Goal: Information Seeking & Learning: Learn about a topic

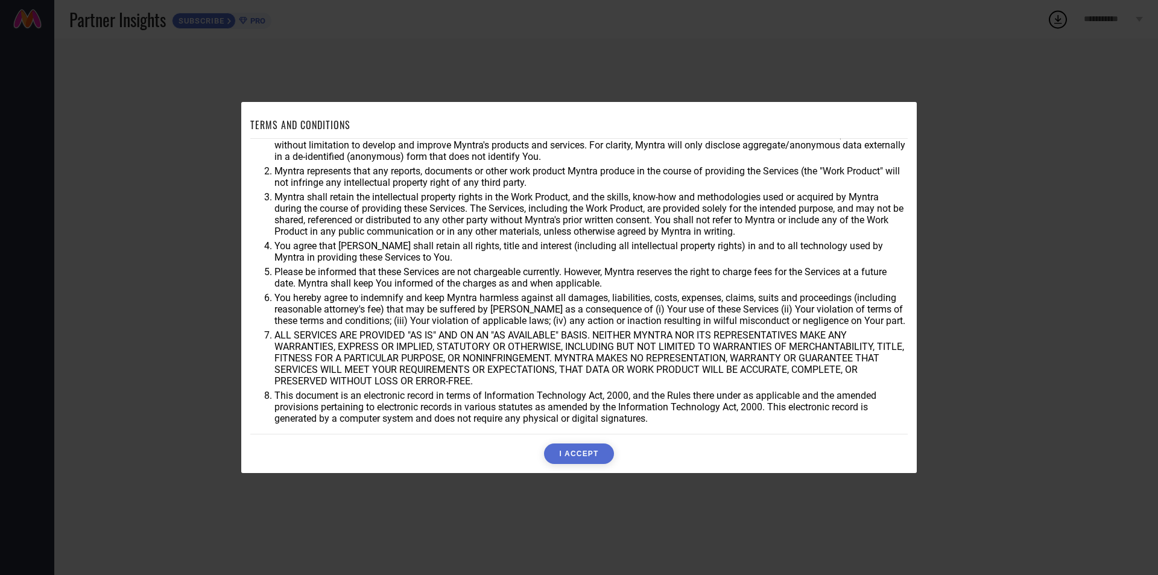
scroll to position [32, 0]
click at [570, 452] on button "I ACCEPT" at bounding box center [578, 453] width 69 height 21
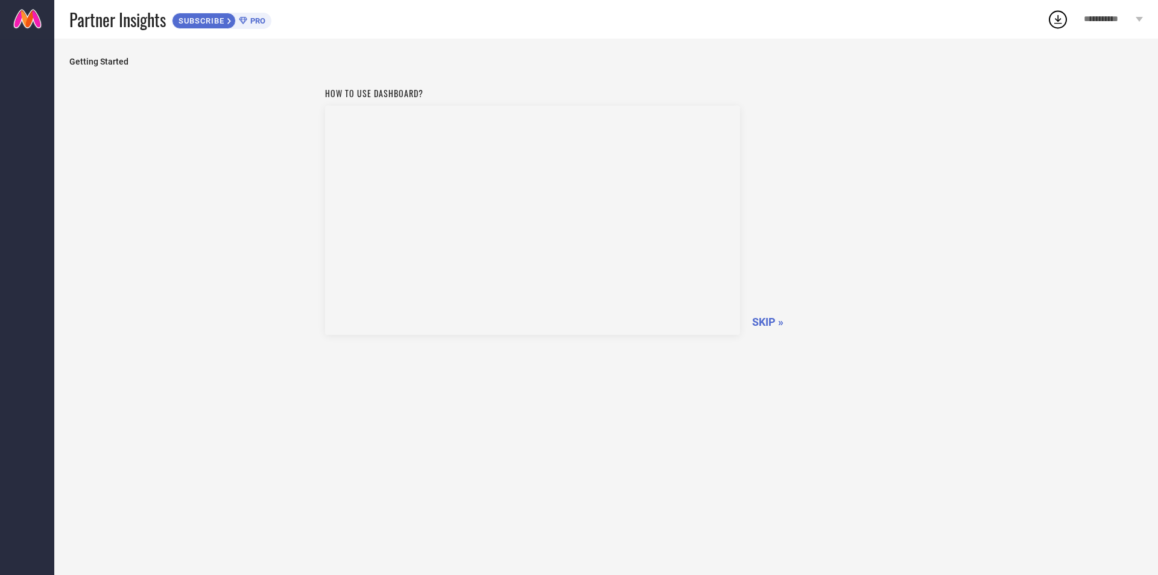
click at [93, 66] on span "Getting Started" at bounding box center [606, 62] width 1074 height 10
click at [149, 160] on div "How to use dashboard? SKIP »" at bounding box center [606, 318] width 1074 height 475
click at [767, 319] on span "SKIP »" at bounding box center [767, 322] width 31 height 13
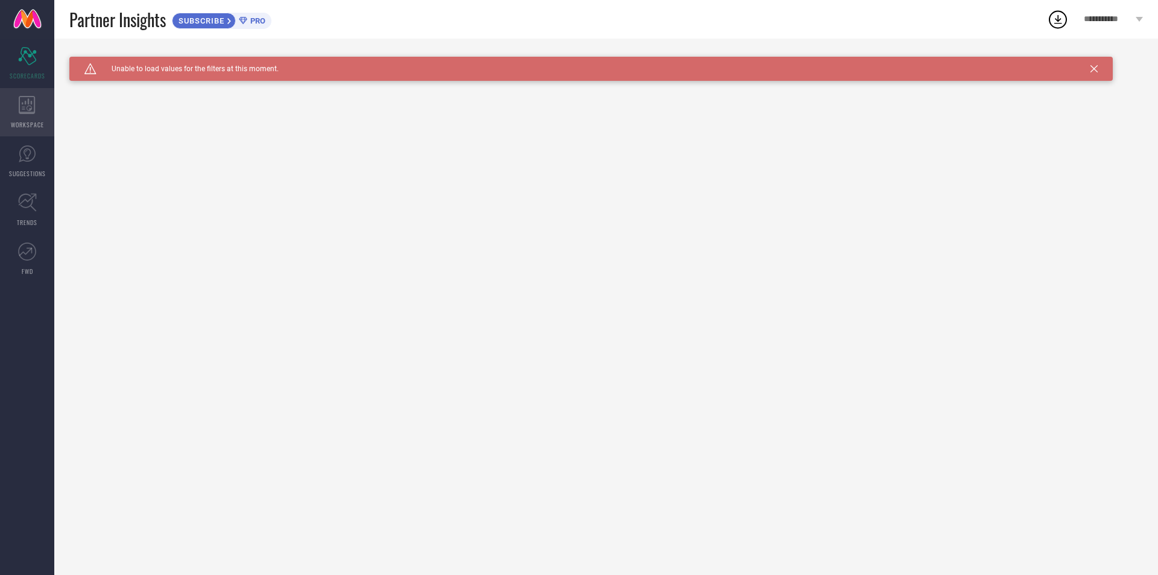
click at [37, 115] on div "WORKSPACE" at bounding box center [27, 112] width 54 height 48
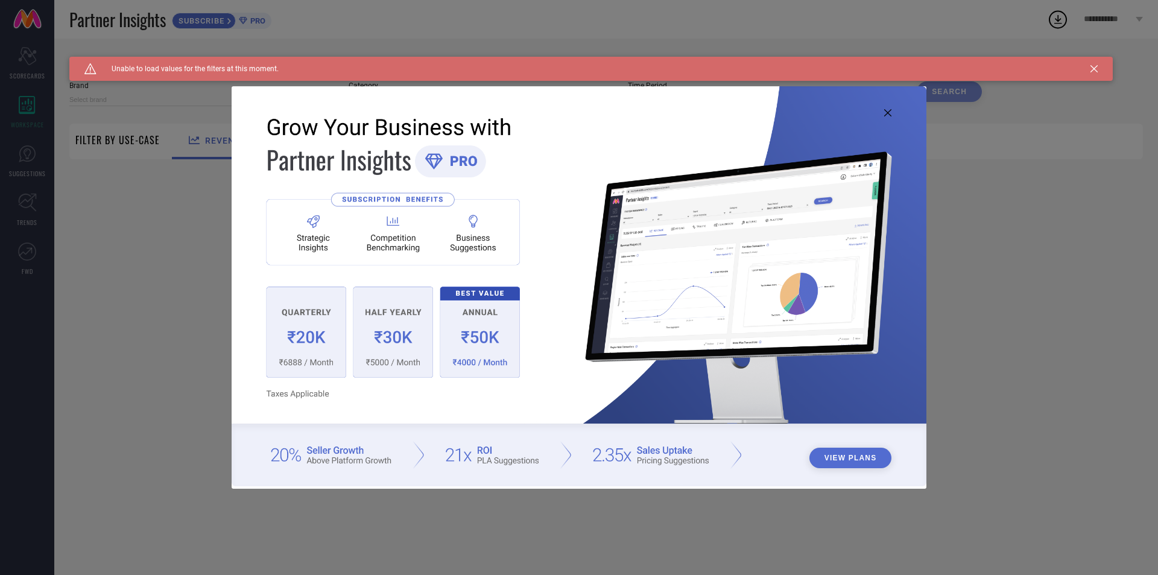
type input "1 STOP FASHION"
type input "All"
click at [886, 112] on icon at bounding box center [887, 112] width 7 height 7
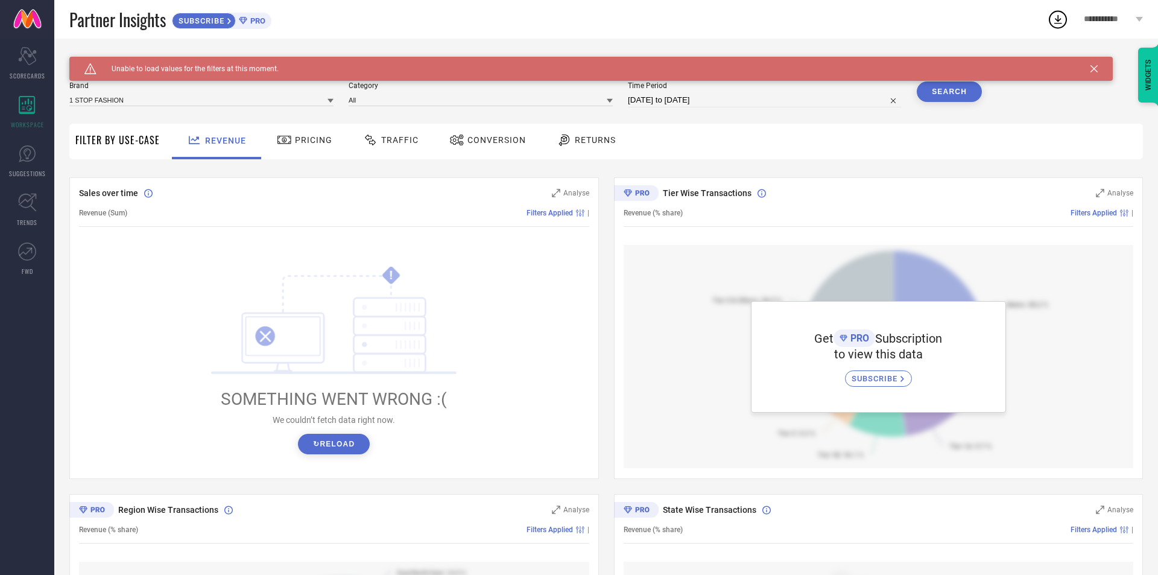
click at [300, 142] on span "Pricing" at bounding box center [313, 140] width 37 height 10
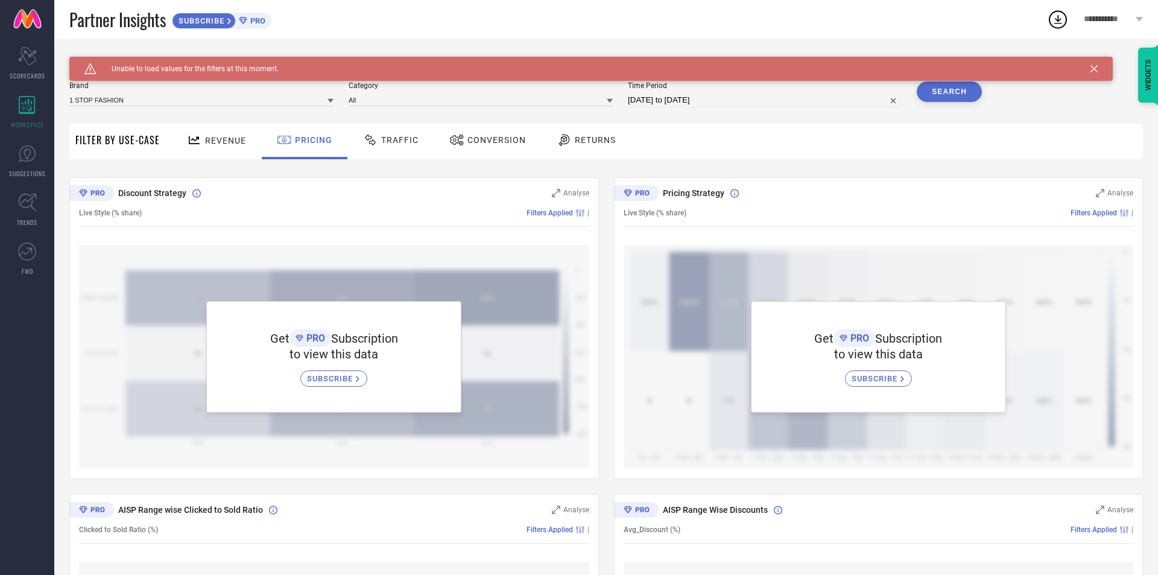
click at [399, 144] on span "Traffic" at bounding box center [399, 140] width 37 height 10
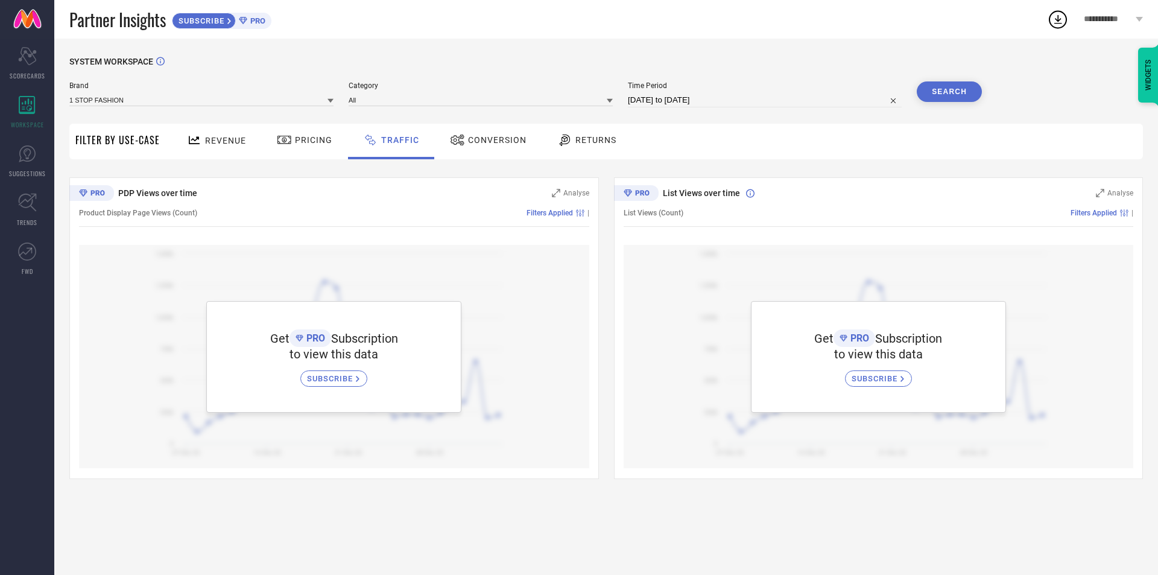
click at [471, 143] on span "Conversion" at bounding box center [497, 140] width 59 height 10
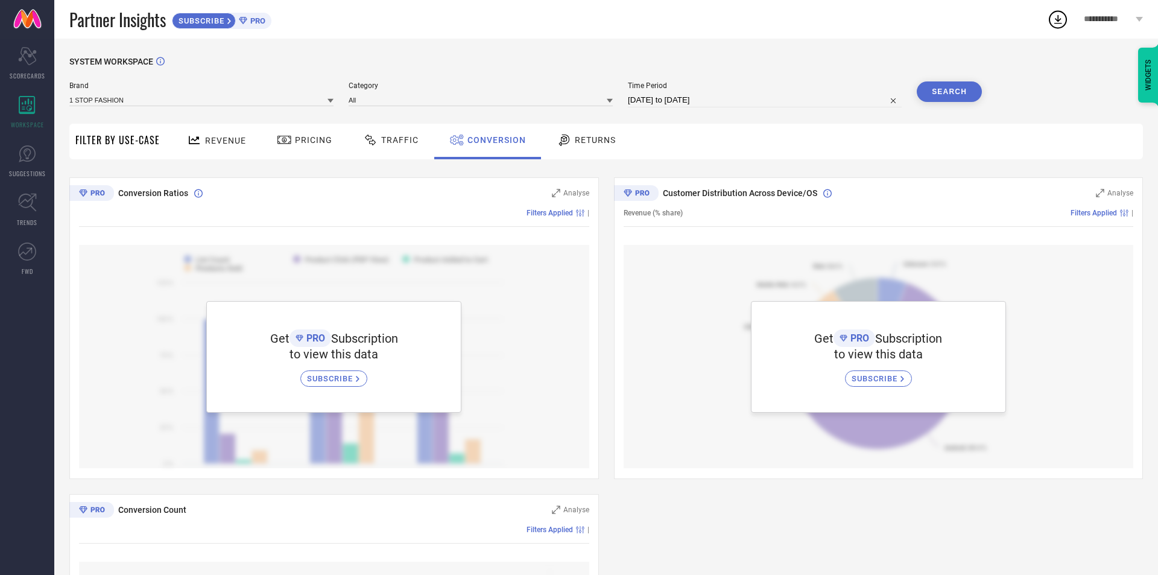
click at [595, 143] on span "Returns" at bounding box center [595, 140] width 41 height 10
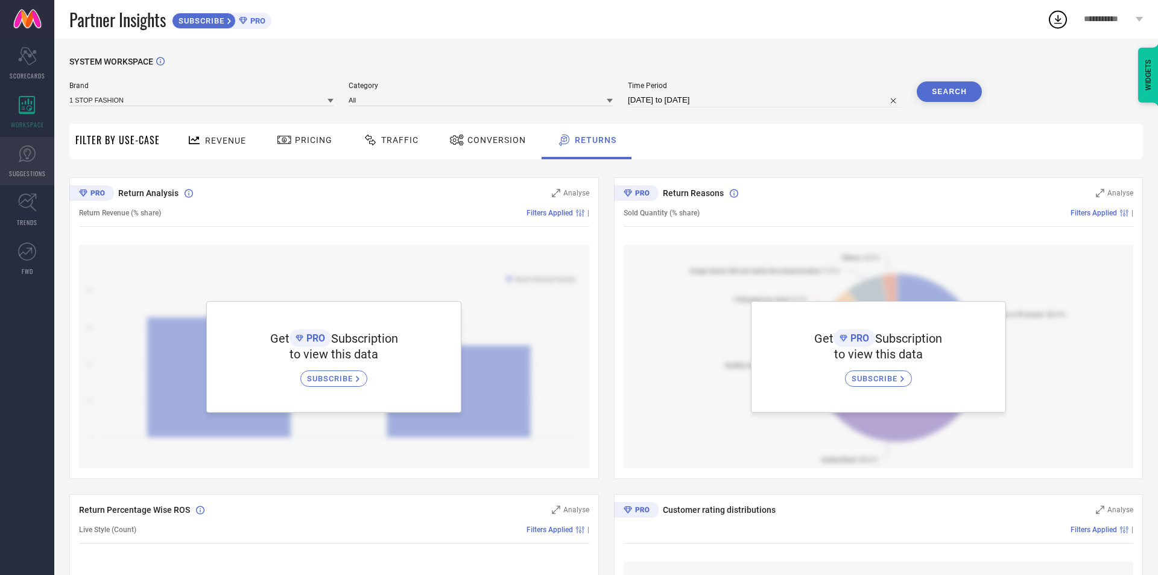
click at [31, 163] on link "SUGGESTIONS" at bounding box center [27, 161] width 54 height 48
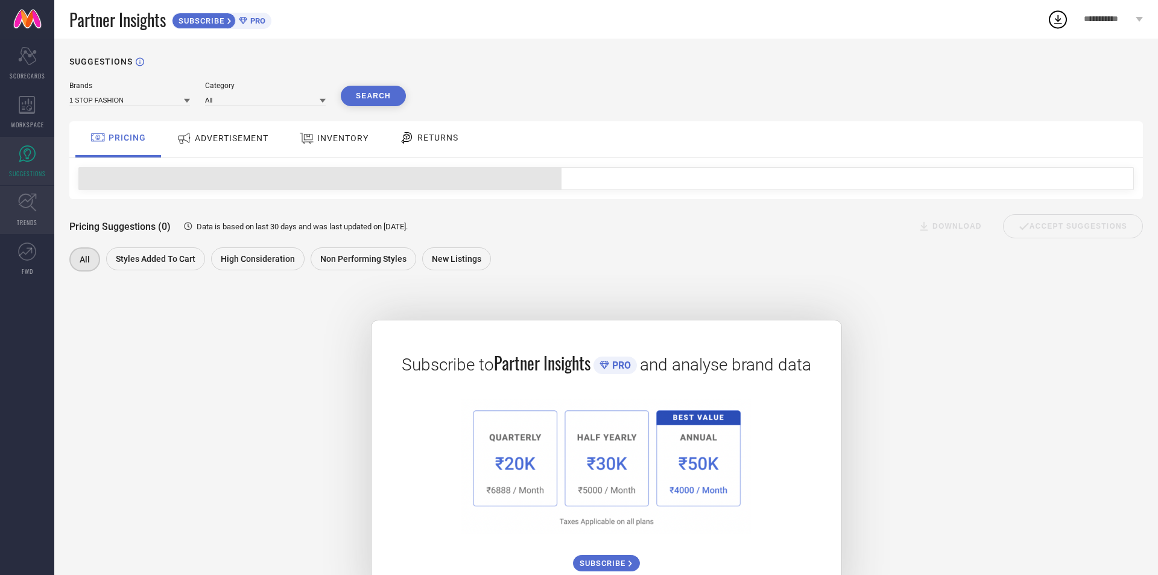
click at [21, 222] on span "TRENDS" at bounding box center [27, 222] width 21 height 9
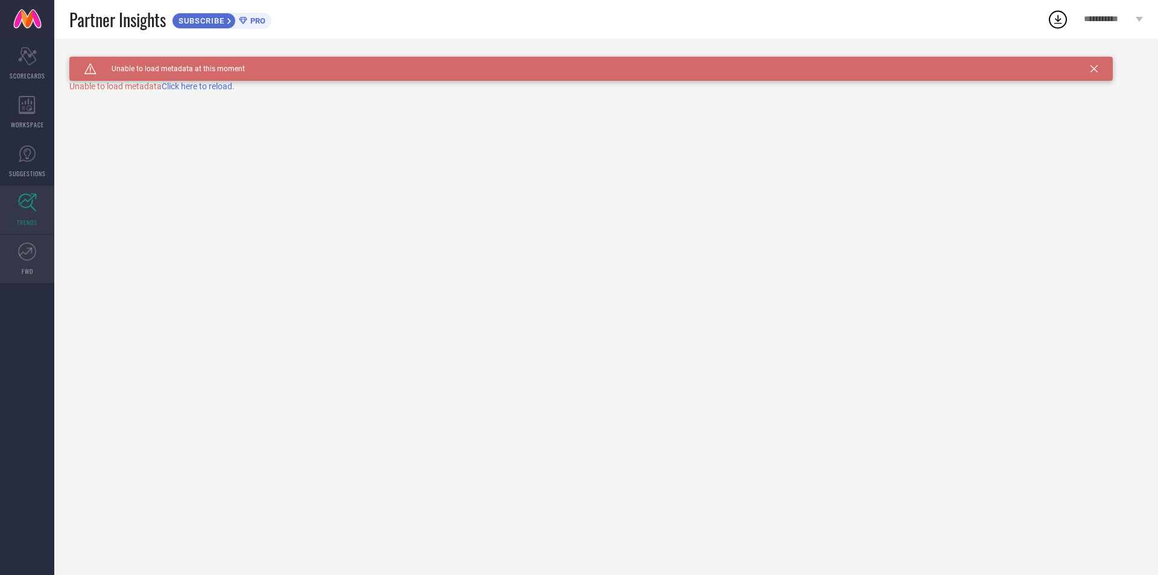
click at [23, 255] on icon at bounding box center [27, 252] width 18 height 18
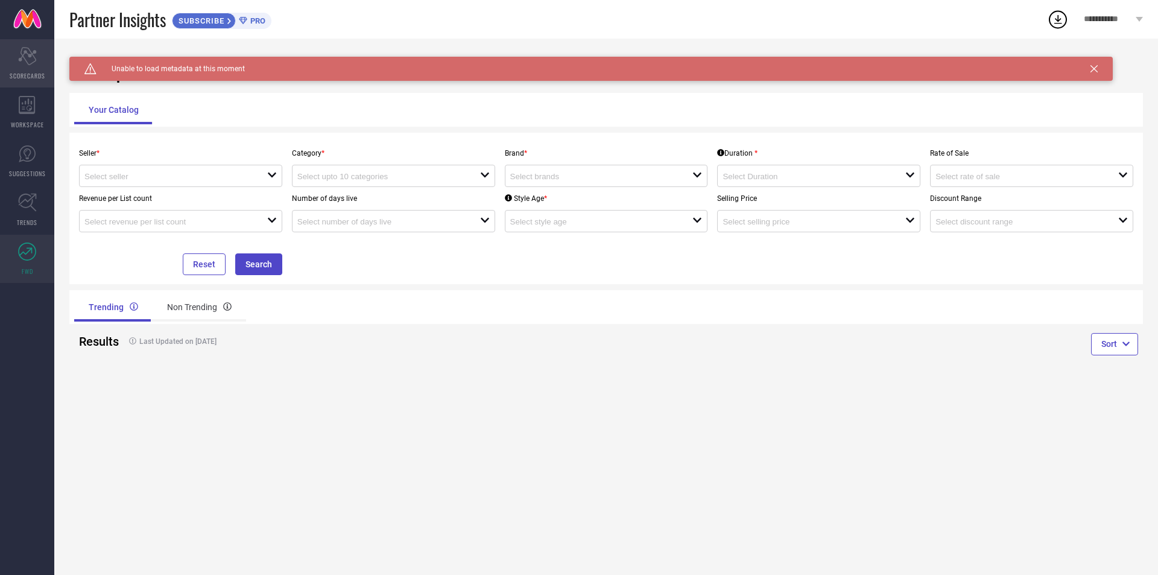
click at [28, 65] on icon at bounding box center [27, 56] width 18 height 18
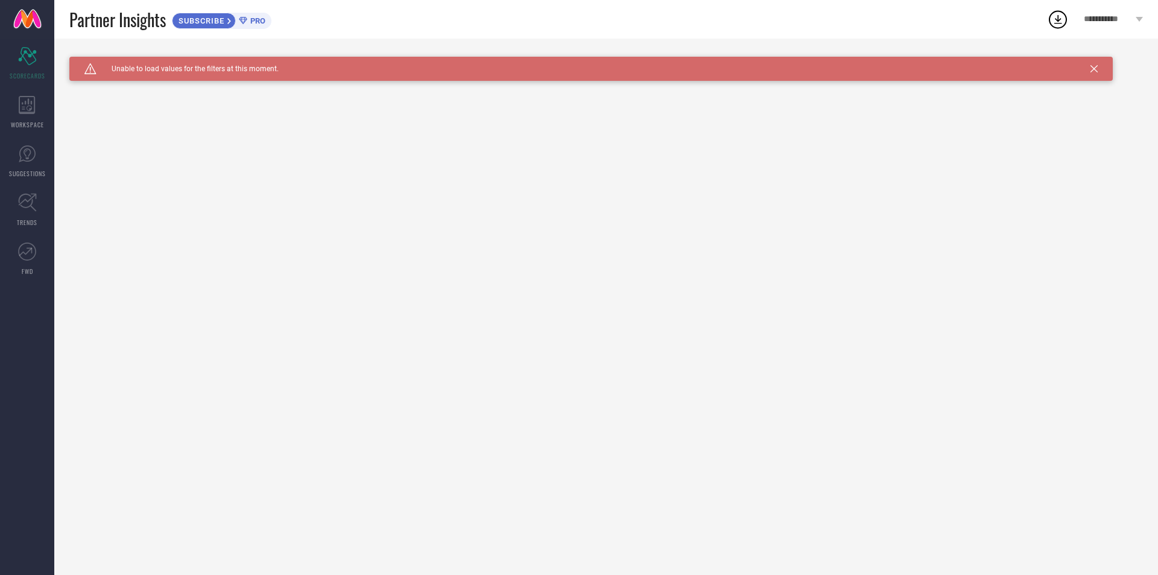
click at [185, 74] on div "Caution Created with Sketch. Unable to load values for the filters at this mome…" at bounding box center [591, 69] width 1044 height 24
